Goal: Task Accomplishment & Management: Use online tool/utility

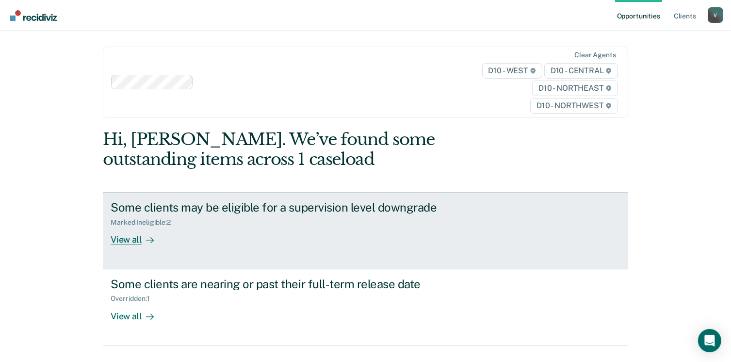
click at [127, 241] on div "View all" at bounding box center [138, 236] width 54 height 19
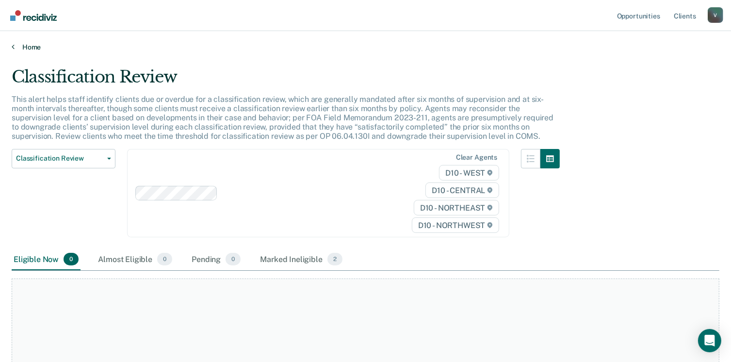
click at [32, 43] on link "Home" at bounding box center [366, 47] width 708 height 9
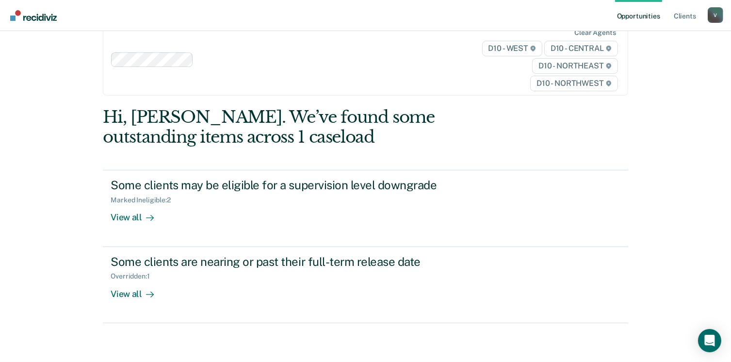
scroll to position [42, 0]
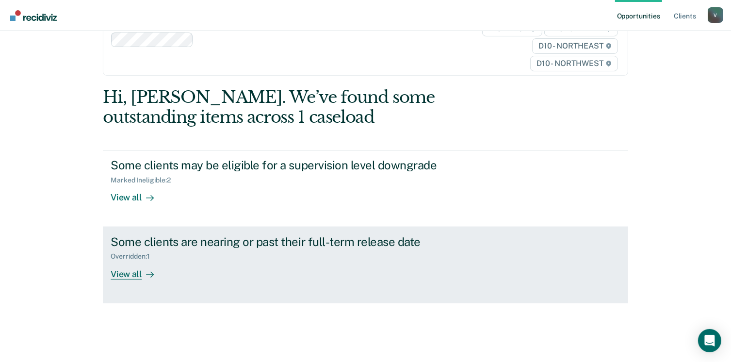
click at [118, 274] on div "View all" at bounding box center [138, 270] width 54 height 19
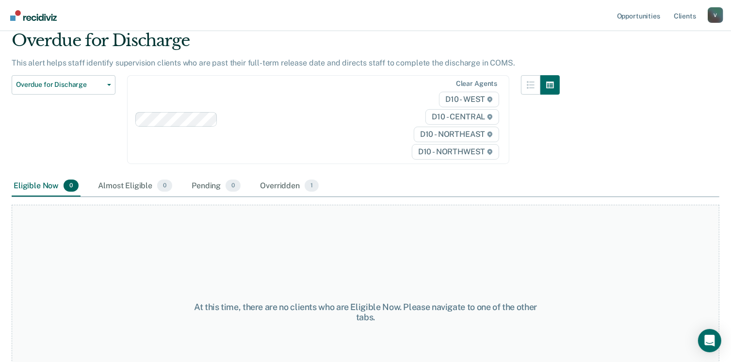
scroll to position [93, 0]
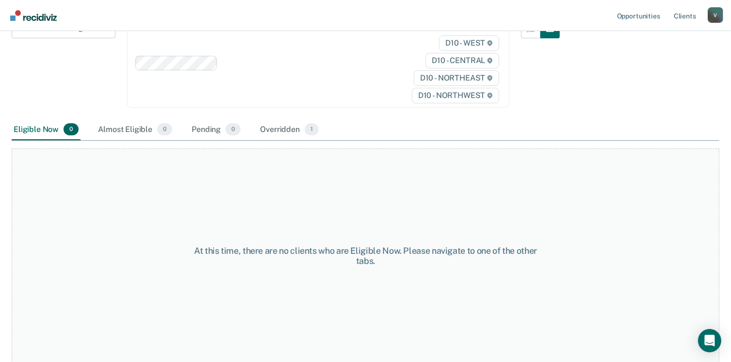
click at [274, 128] on div "Overridden 1" at bounding box center [289, 129] width 63 height 21
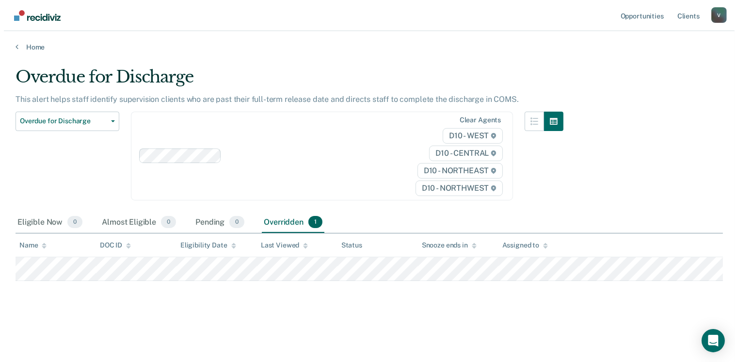
scroll to position [0, 0]
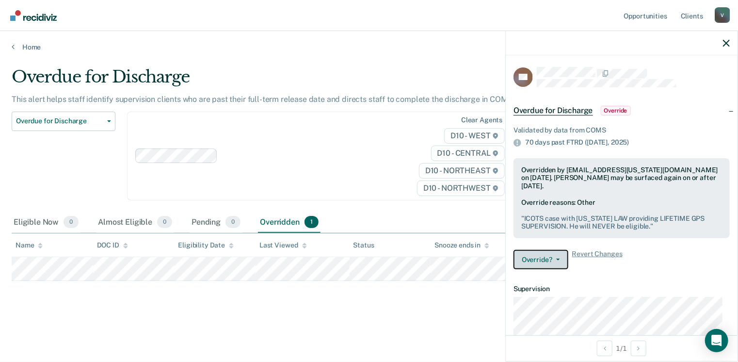
click at [561, 259] on button "Override?" at bounding box center [541, 259] width 55 height 19
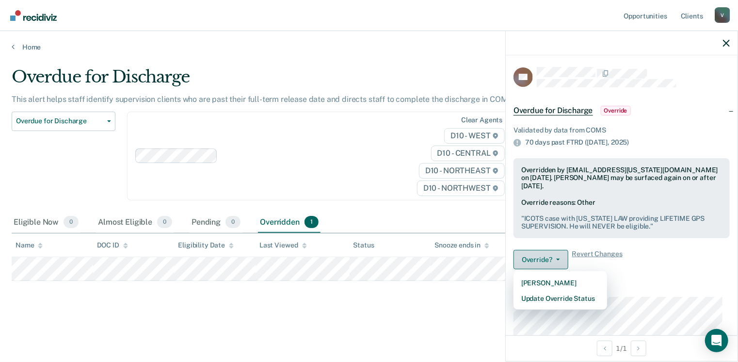
click at [561, 259] on button "Override?" at bounding box center [541, 259] width 55 height 19
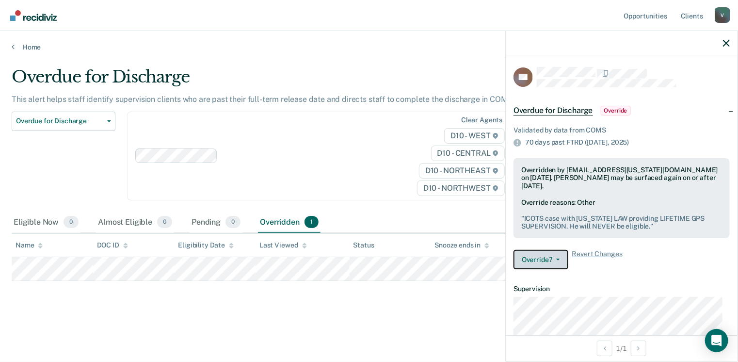
click at [561, 259] on button "Override?" at bounding box center [541, 259] width 55 height 19
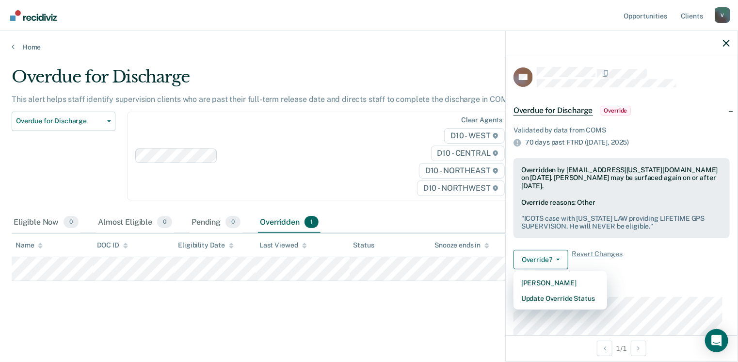
click at [638, 278] on article "RA Overdue for Discharge Override Validated by data from COMS 70 days past FTRD…" at bounding box center [622, 251] width 216 height 369
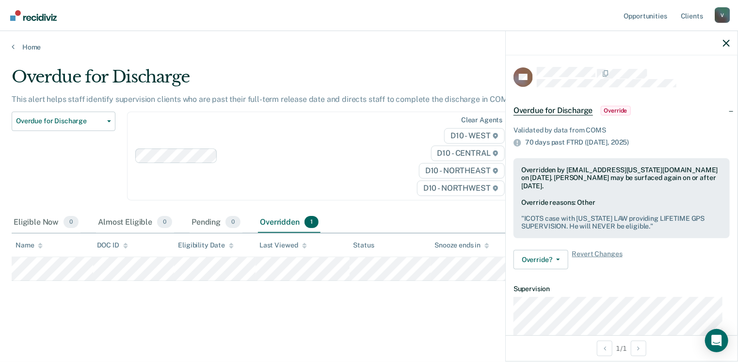
click at [611, 112] on span "Override" at bounding box center [616, 111] width 30 height 10
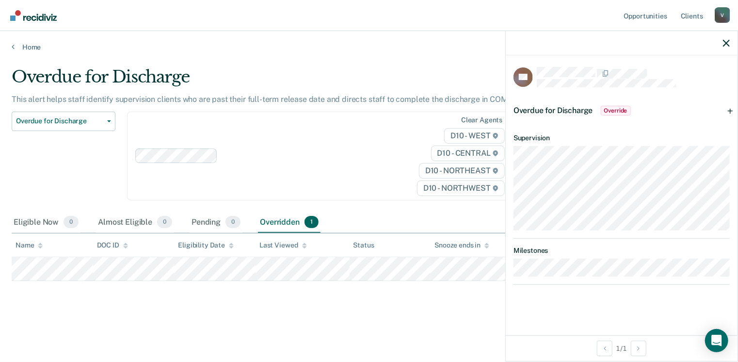
click at [624, 111] on span "Override" at bounding box center [616, 111] width 30 height 10
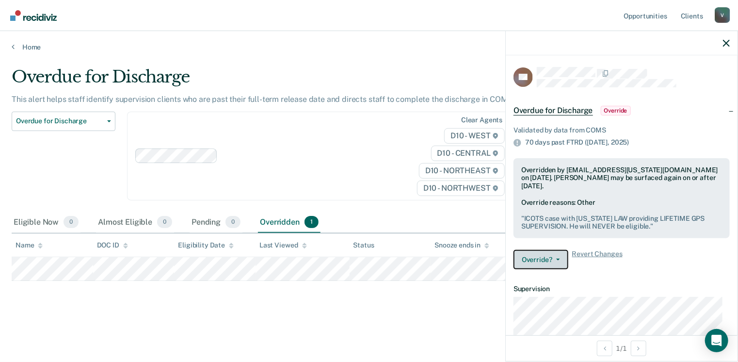
click at [556, 262] on button "Override?" at bounding box center [541, 259] width 55 height 19
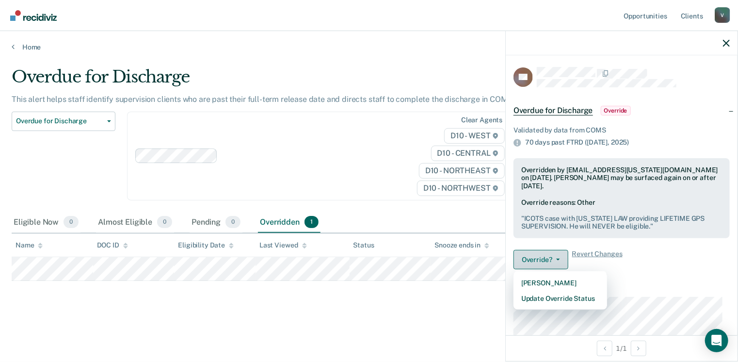
click at [556, 262] on button "Override?" at bounding box center [541, 259] width 55 height 19
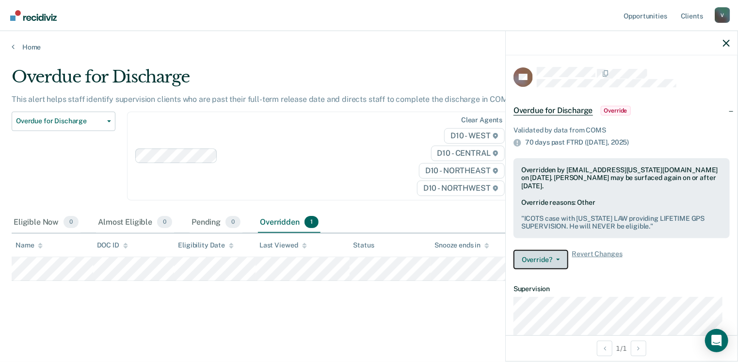
click at [556, 262] on button "Override?" at bounding box center [541, 259] width 55 height 19
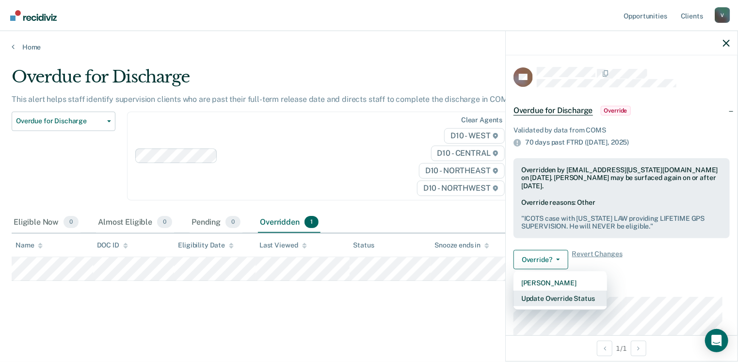
click at [554, 296] on button "Update Override Status" at bounding box center [561, 299] width 94 height 16
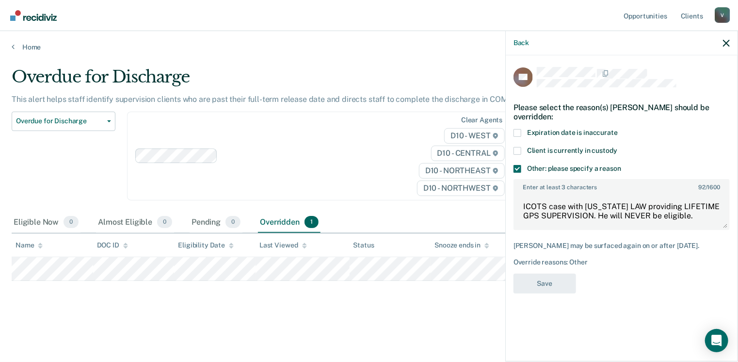
click at [561, 246] on div "[PERSON_NAME] may be surfaced again on or after [DATE]." at bounding box center [622, 246] width 216 height 8
click at [726, 43] on icon "button" at bounding box center [726, 43] width 7 height 7
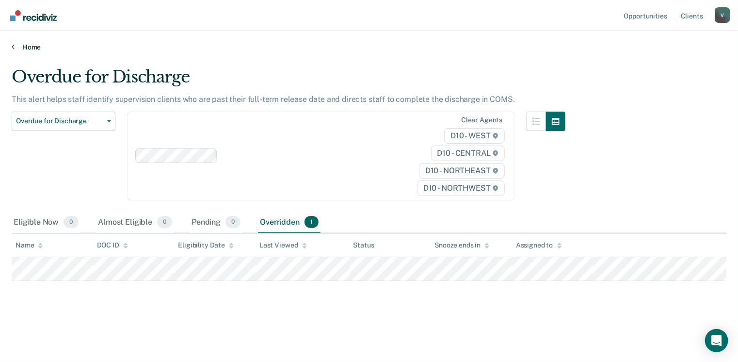
click at [34, 47] on link "Home" at bounding box center [369, 47] width 715 height 9
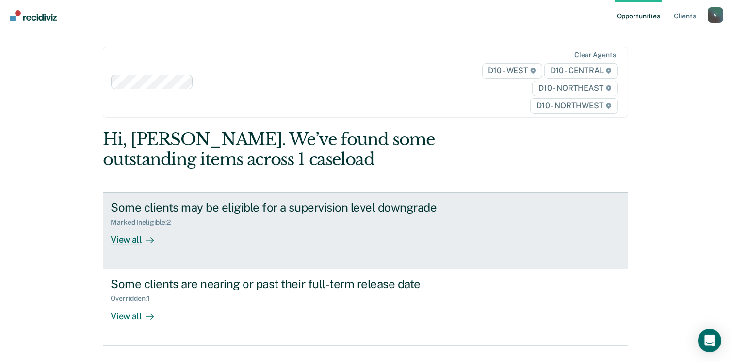
click at [111, 239] on div "View all" at bounding box center [138, 236] width 54 height 19
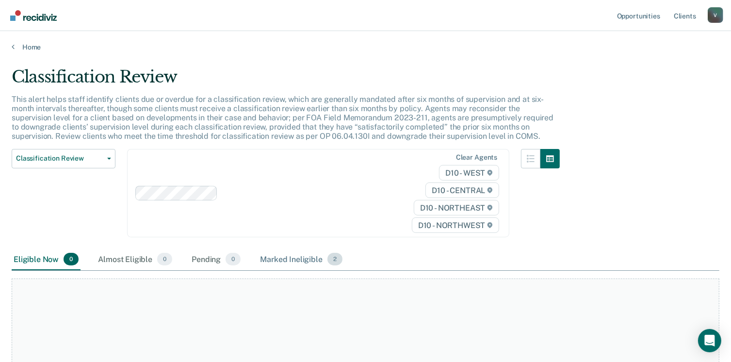
click at [275, 261] on div "Marked Ineligible 2" at bounding box center [301, 259] width 86 height 21
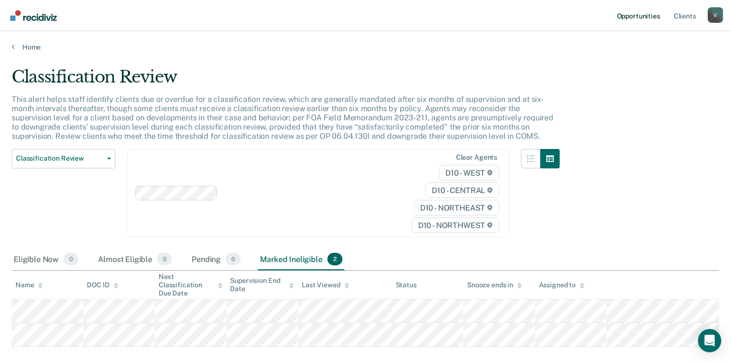
click at [634, 15] on link "Opportunities" at bounding box center [638, 15] width 47 height 31
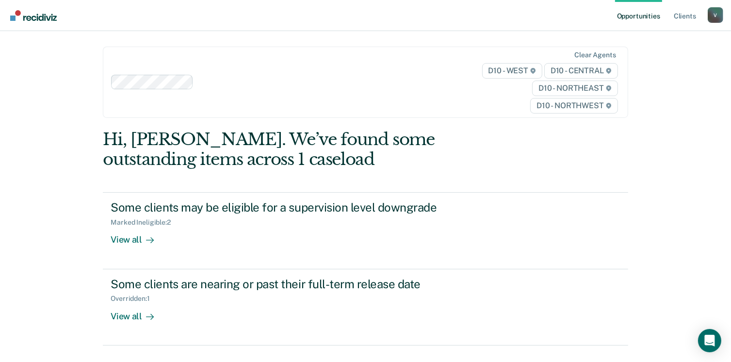
click at [719, 20] on div "V" at bounding box center [716, 15] width 16 height 16
click at [643, 61] on link "Log Out" at bounding box center [677, 64] width 78 height 8
